Goal: Task Accomplishment & Management: Manage account settings

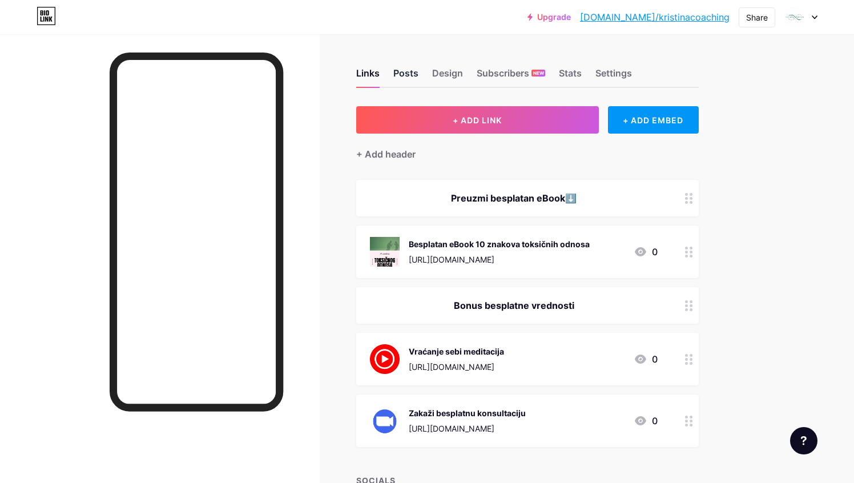
click at [401, 71] on div "Posts" at bounding box center [405, 76] width 25 height 21
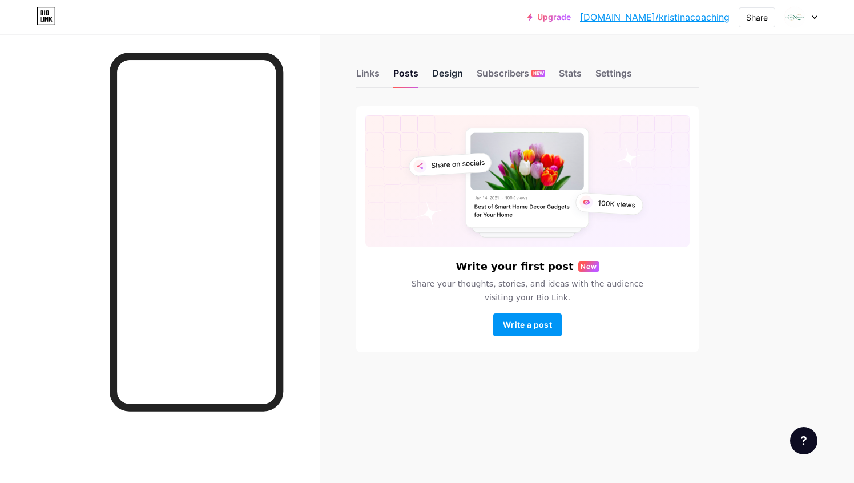
click at [449, 75] on div "Design" at bounding box center [447, 76] width 31 height 21
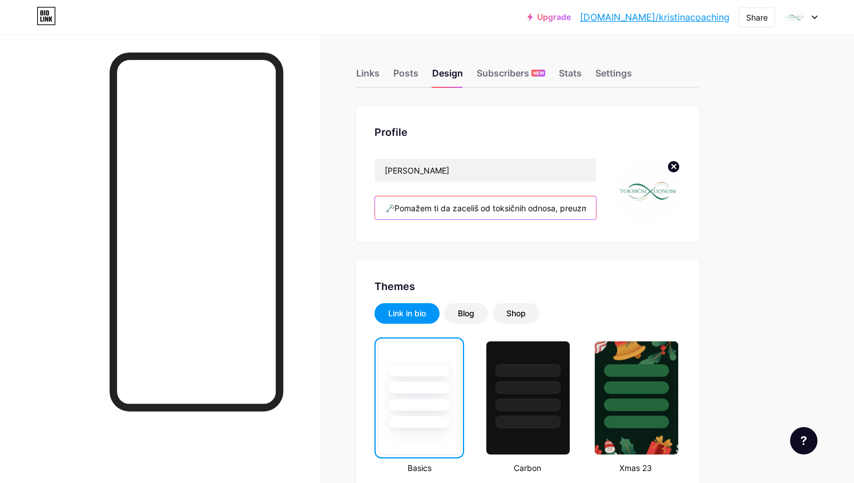
click at [508, 202] on input "🗝️Pomažem ti da zaceliš od toksičnih odnosa, preuzmeš kontrolu i prekineš stare…" at bounding box center [485, 207] width 221 height 23
paste input "Pomažem ti da pronađeš snagu u svojoj autentičnosti Bilo da si single ili u vez…"
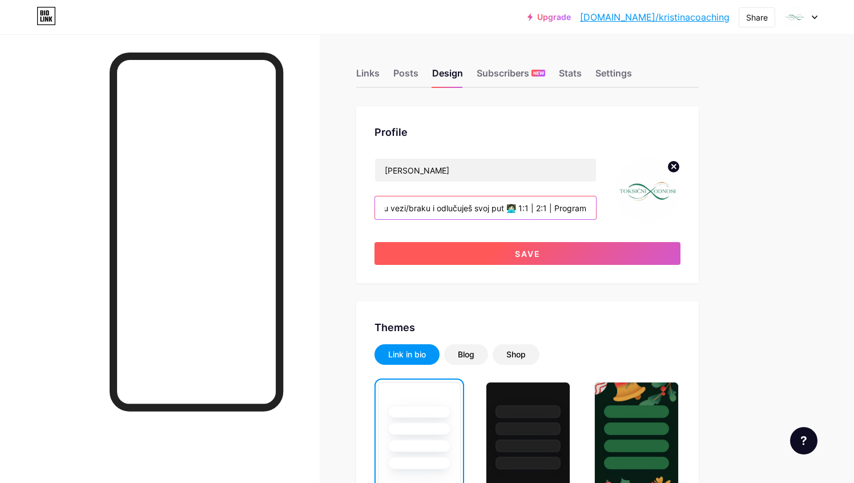
type input "Pomažem ti da pronađeš snagu u svojoj autentičnosti Bilo da si single ili u vez…"
click at [574, 259] on button "Save" at bounding box center [527, 253] width 306 height 23
